Goal: Transaction & Acquisition: Purchase product/service

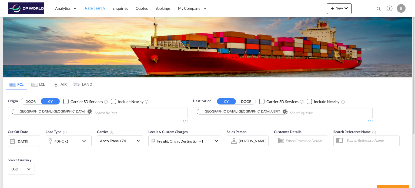
click at [94, 110] on input "Chips input." at bounding box center [119, 113] width 51 height 9
click at [88, 112] on md-icon "Remove" at bounding box center [90, 111] width 4 height 4
click at [49, 112] on body "Analytics Reports Dashboard Rate Search Enquiries Quotes Bookings" at bounding box center [207, 94] width 415 height 188
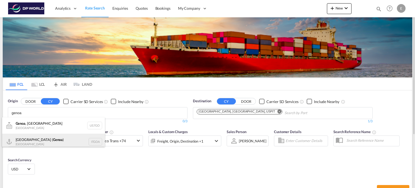
type input "genoa"
click at [41, 139] on div "[GEOGRAPHIC_DATA] ( [GEOGRAPHIC_DATA] ) [GEOGRAPHIC_DATA] ITGOA" at bounding box center [53, 141] width 103 height 16
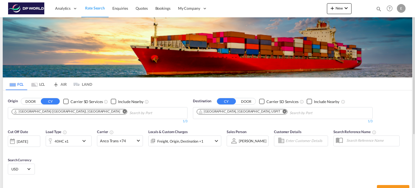
click at [283, 111] on md-icon "Remove" at bounding box center [285, 111] width 4 height 4
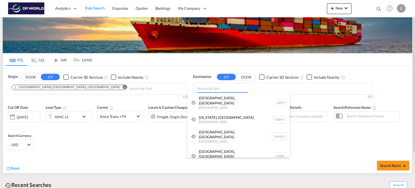
click at [239, 88] on body "Analytics Reports Dashboard Rate Search Enquiries Quotes Bookings" at bounding box center [207, 94] width 415 height 188
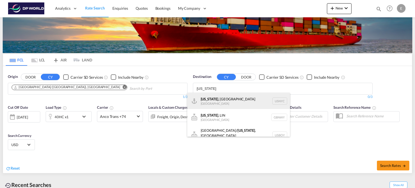
type input "[US_STATE]"
click at [237, 95] on div "[US_STATE] , [GEOGRAPHIC_DATA] [GEOGRAPHIC_DATA] USNYC" at bounding box center [238, 101] width 103 height 16
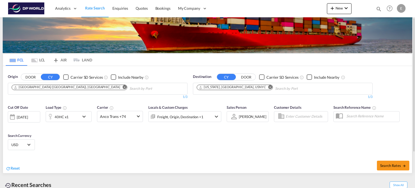
click at [84, 116] on md-icon "icon-chevron-down" at bounding box center [85, 116] width 9 height 6
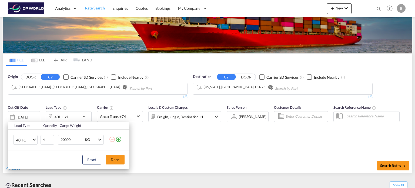
click at [161, 140] on div "Load Type Quantity Cargo Weight 40HC 20GP 40GP 40HC 45HC 20RE 40RE 40HR 20OT 40…" at bounding box center [207, 94] width 415 height 188
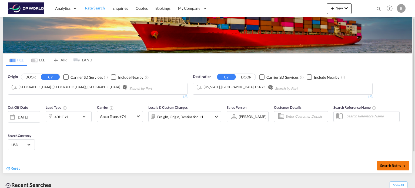
click at [390, 163] on span "Search Rates" at bounding box center [393, 165] width 26 height 4
type input "ITGOA to USNYC / [DATE]"
